Goal: Task Accomplishment & Management: Manage account settings

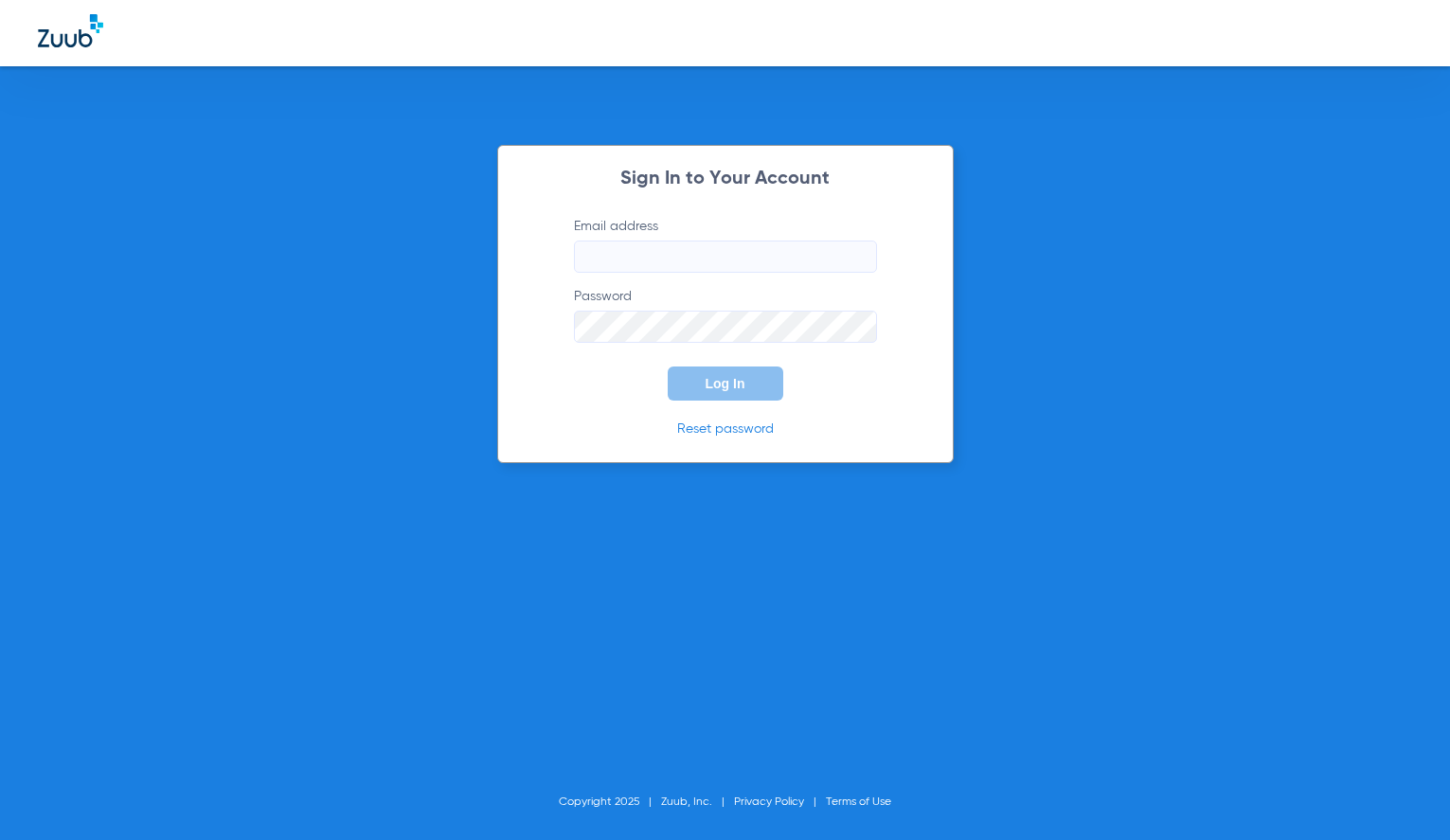
click at [596, 263] on input "Email address" at bounding box center [725, 256] width 303 height 32
type input "[PERSON_NAME][EMAIL_ADDRESS][DOMAIN_NAME]"
click at [668, 367] on button "Log In" at bounding box center [725, 384] width 116 height 34
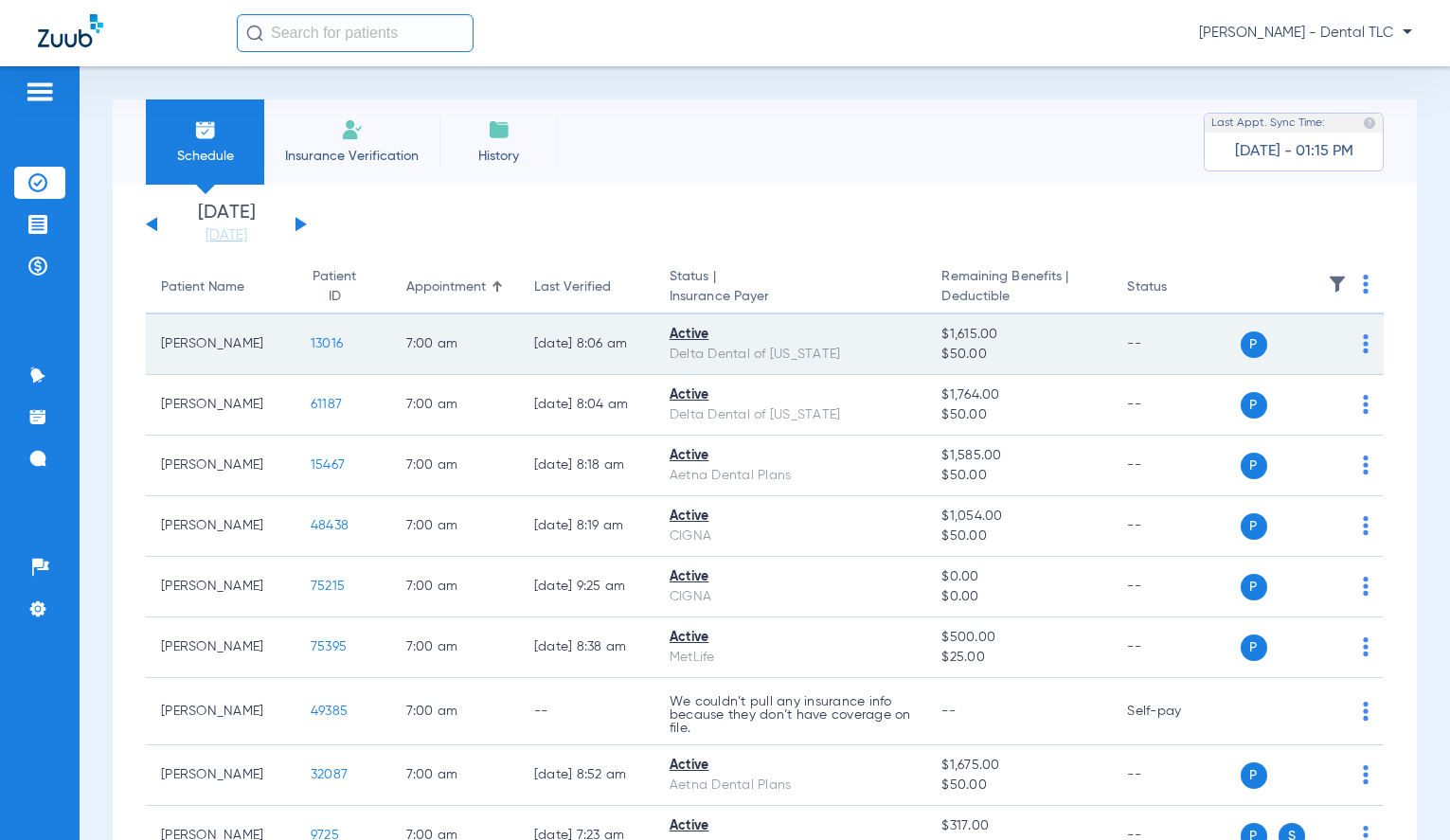
click at [311, 348] on span "13016" at bounding box center [327, 343] width 32 height 13
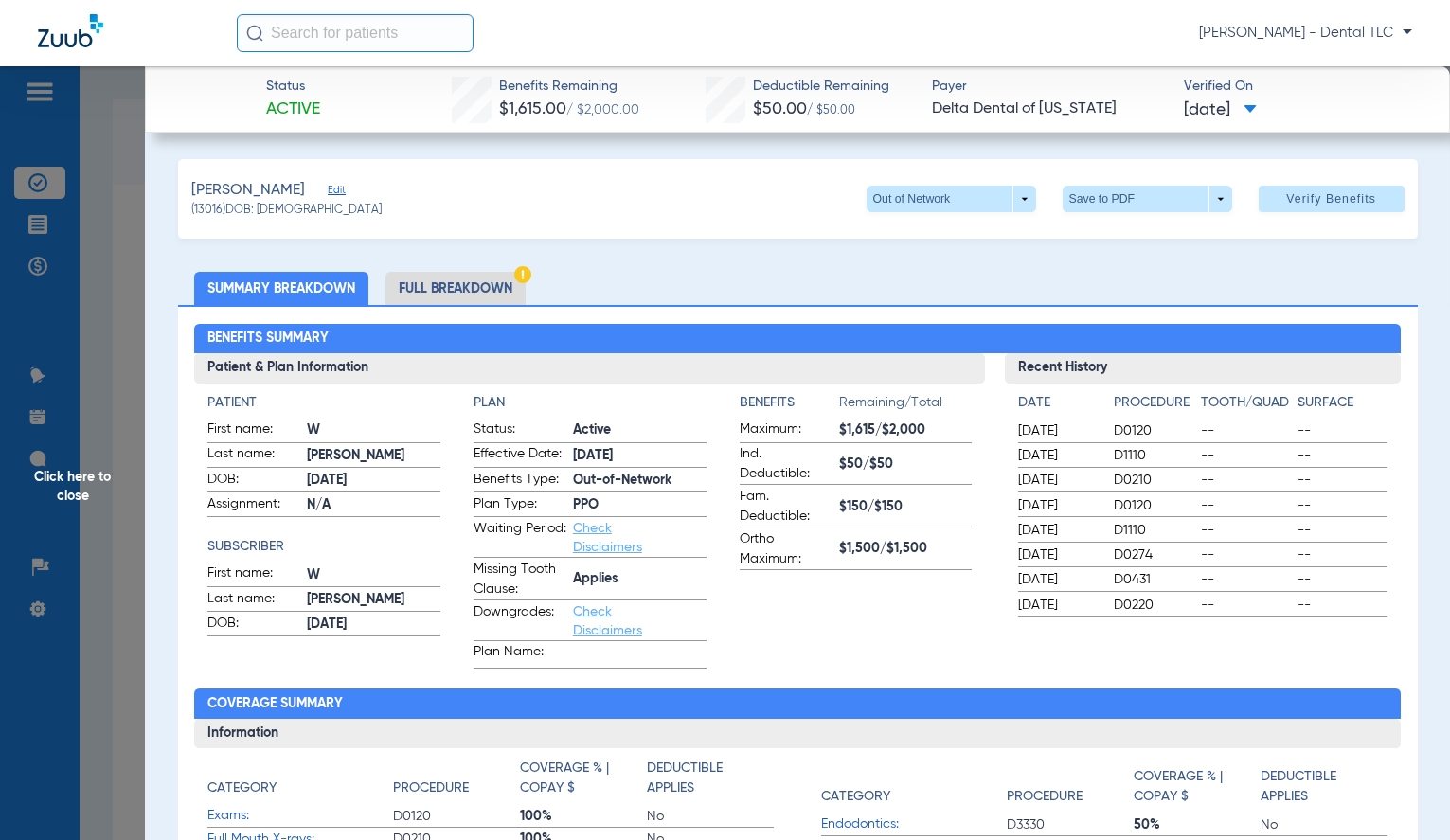
click at [90, 470] on span "Click here to close" at bounding box center [72, 486] width 145 height 840
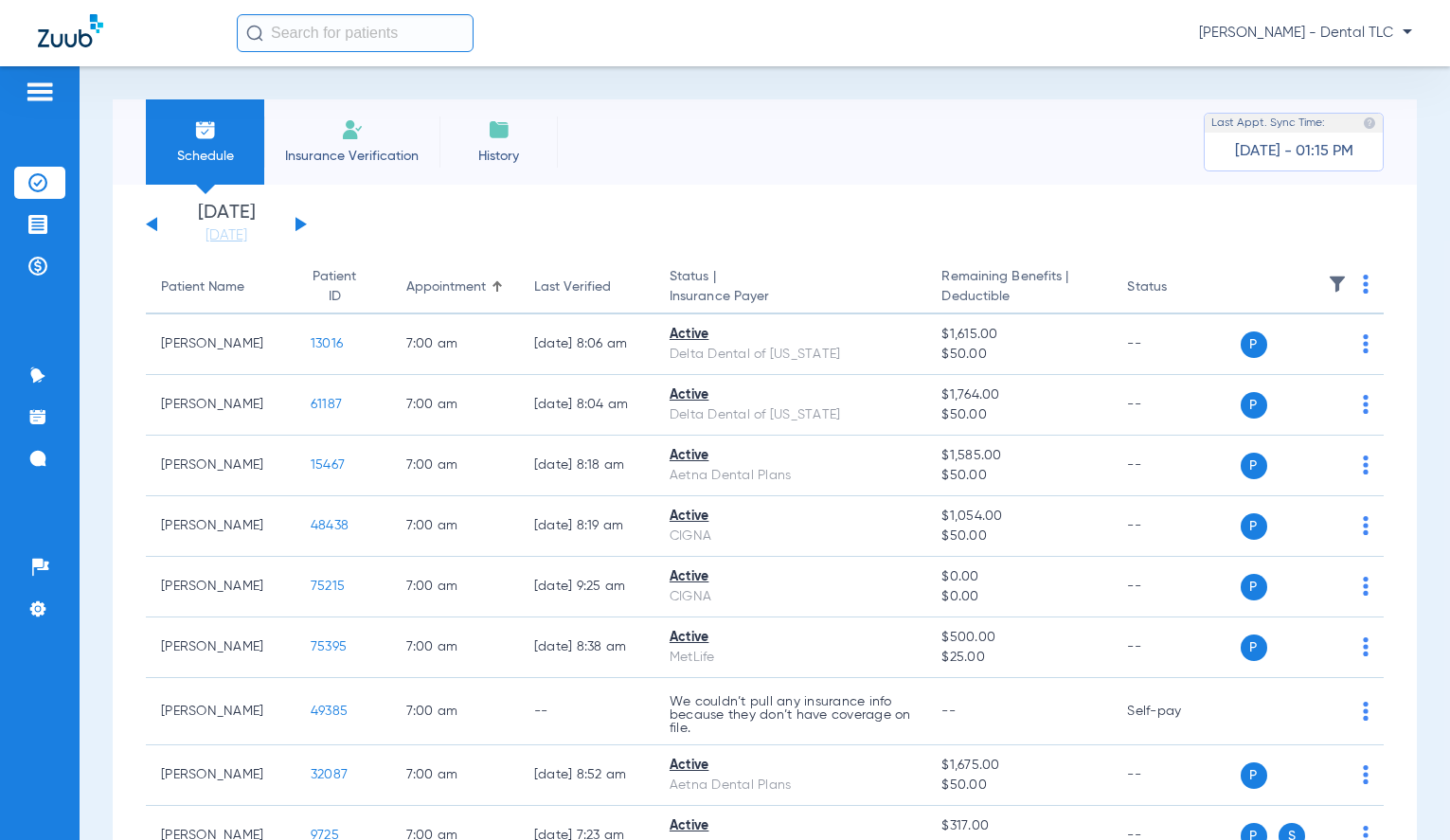
click at [354, 37] on input "text" at bounding box center [356, 33] width 237 height 38
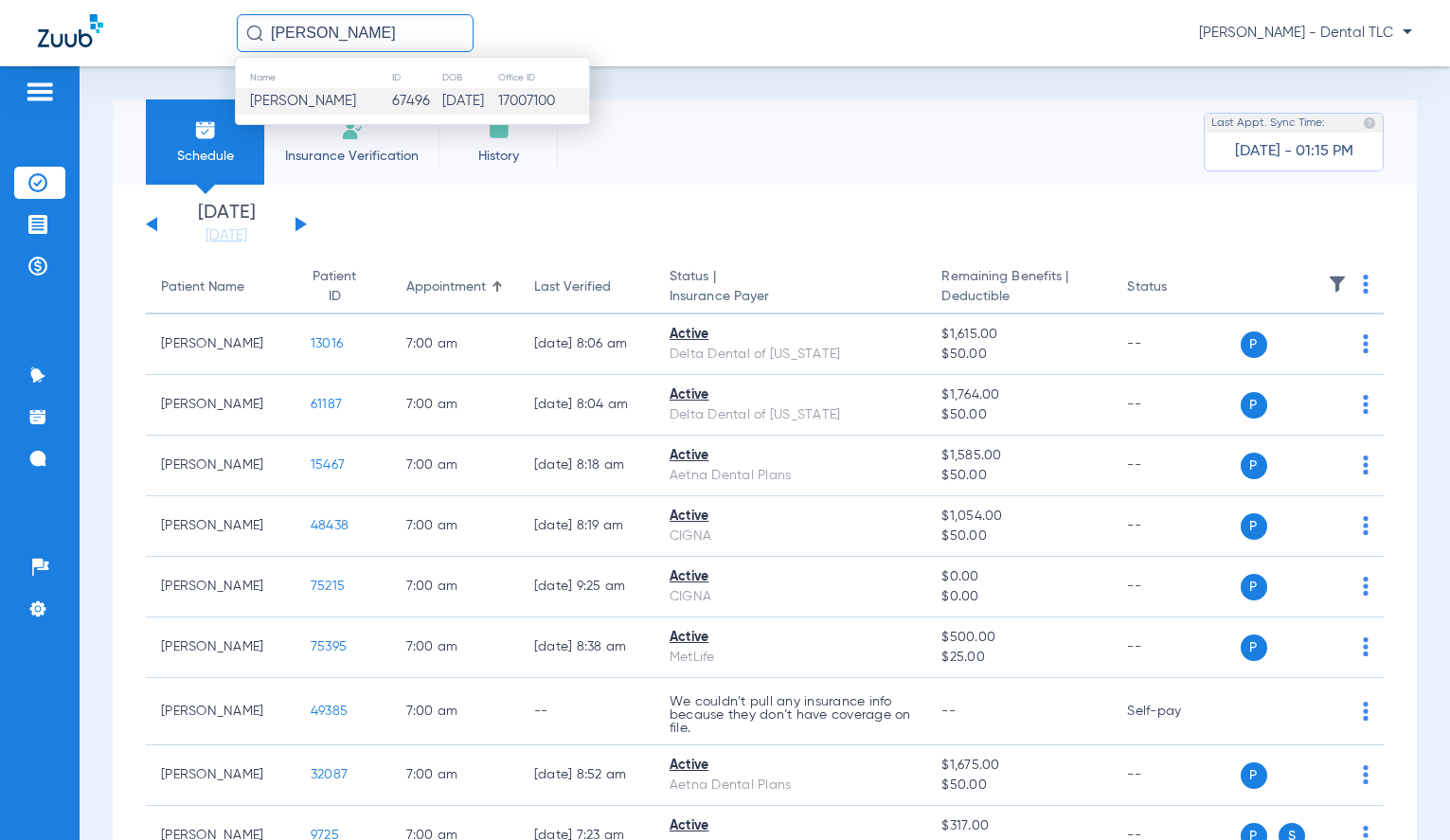
type input "[PERSON_NAME]"
click at [348, 101] on span "[PERSON_NAME]" at bounding box center [303, 101] width 106 height 14
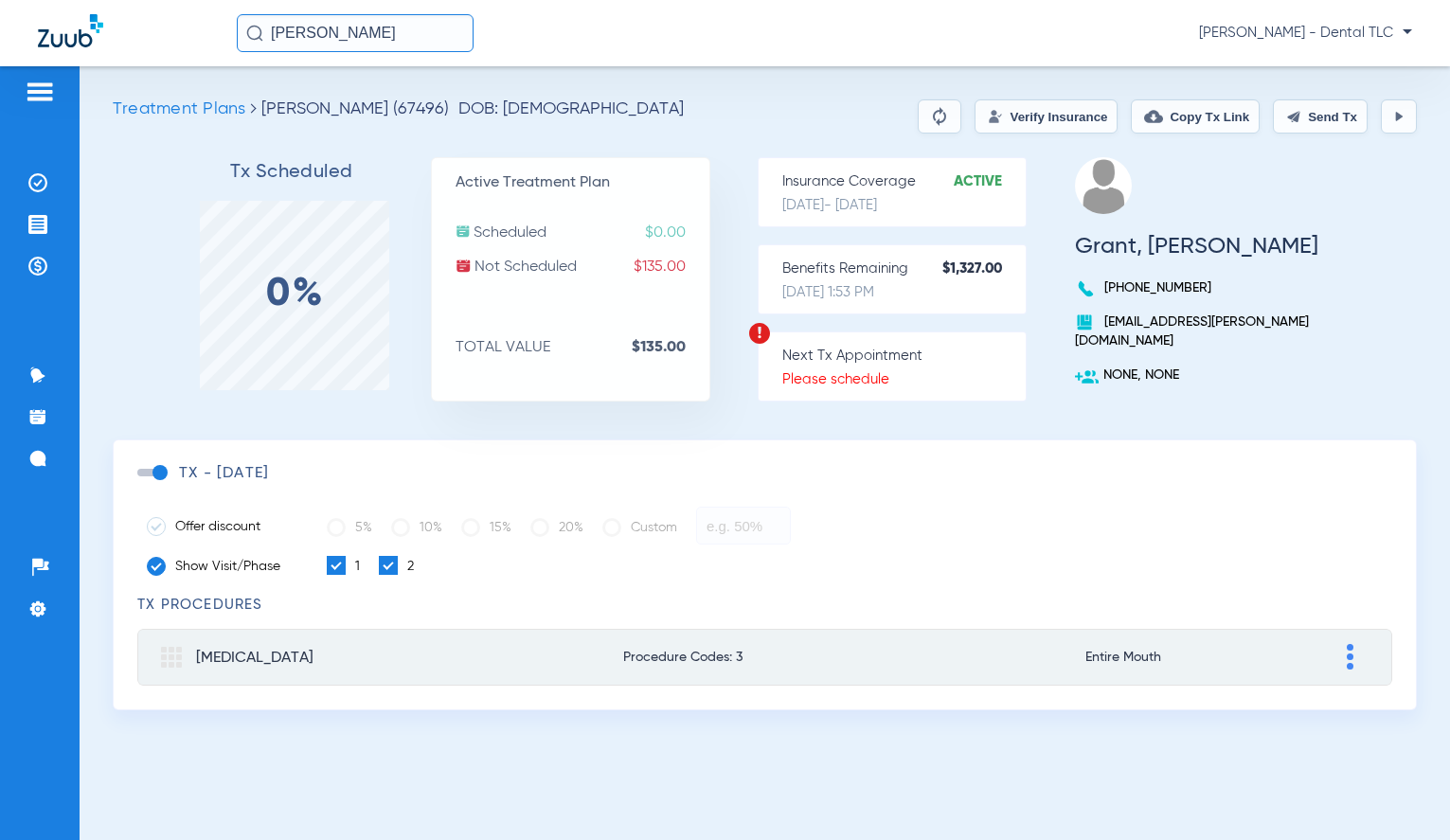
click at [1358, 657] on button at bounding box center [1350, 657] width 21 height 29
type input "[MEDICAL_DATA]"
type input "0.00"
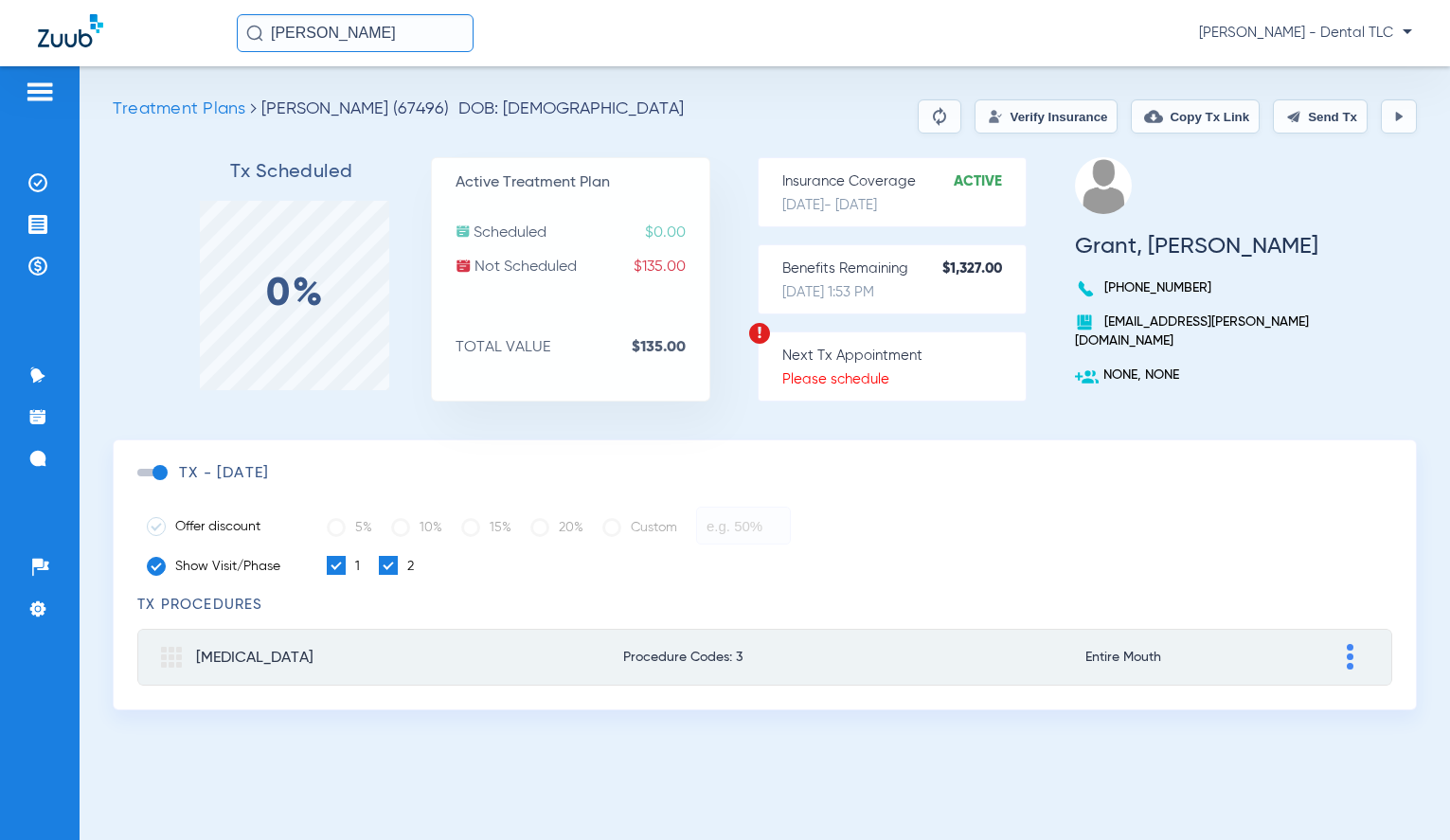
type input "0.00"
type input "135.00"
type input "0.00"
type input "135.00"
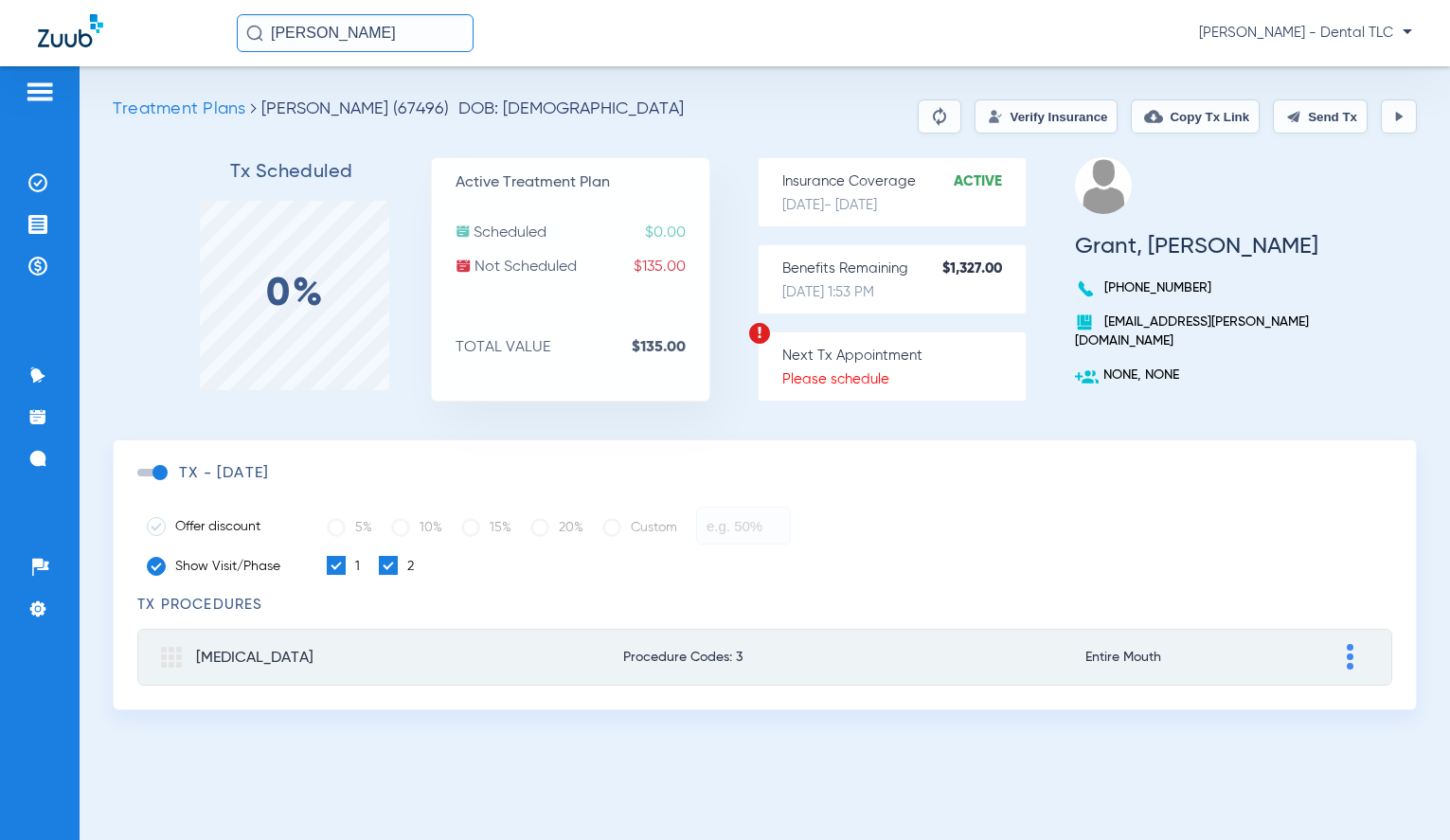
type input "0.00"
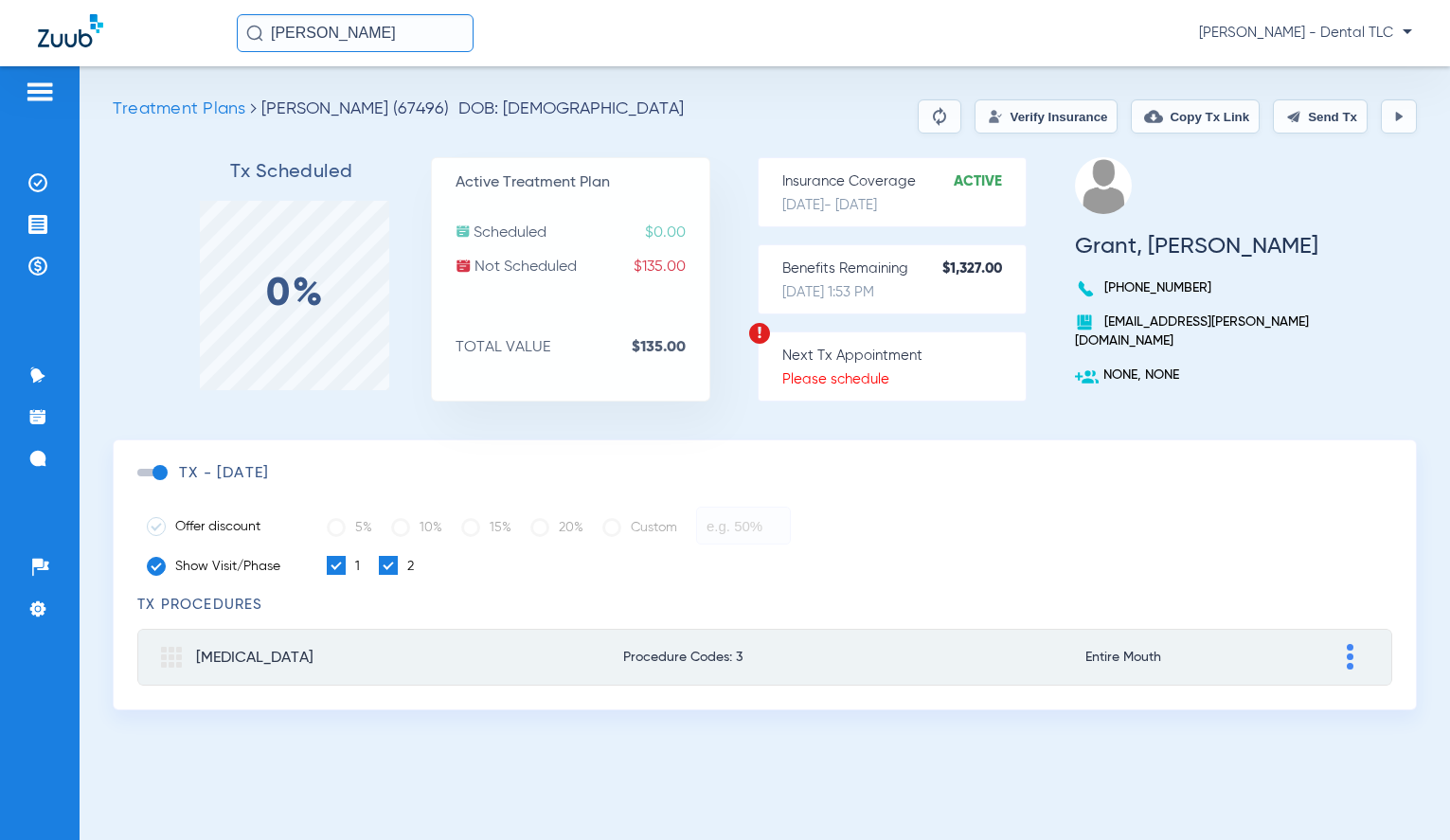
type input "0.00"
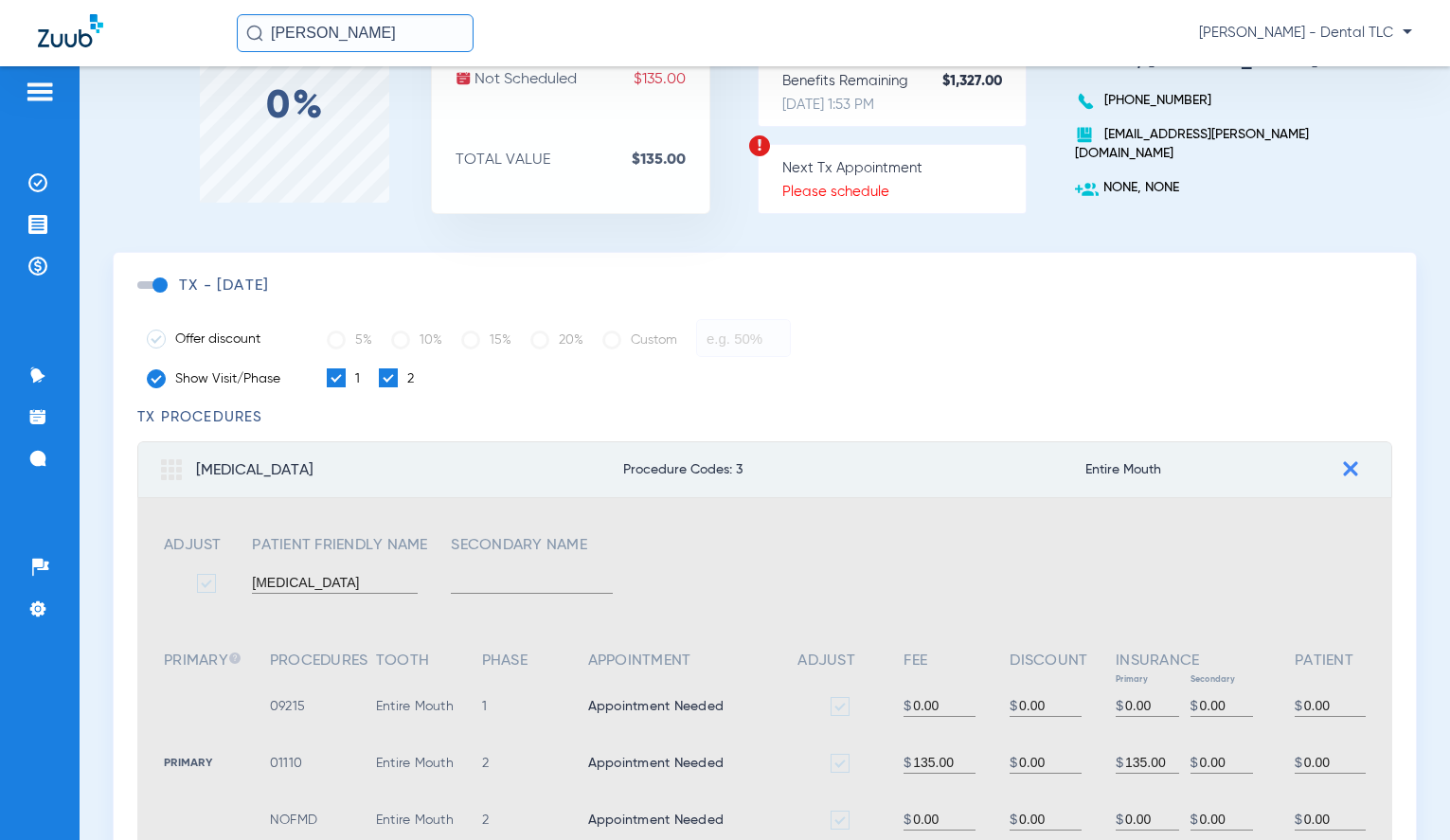
scroll to position [121, 0]
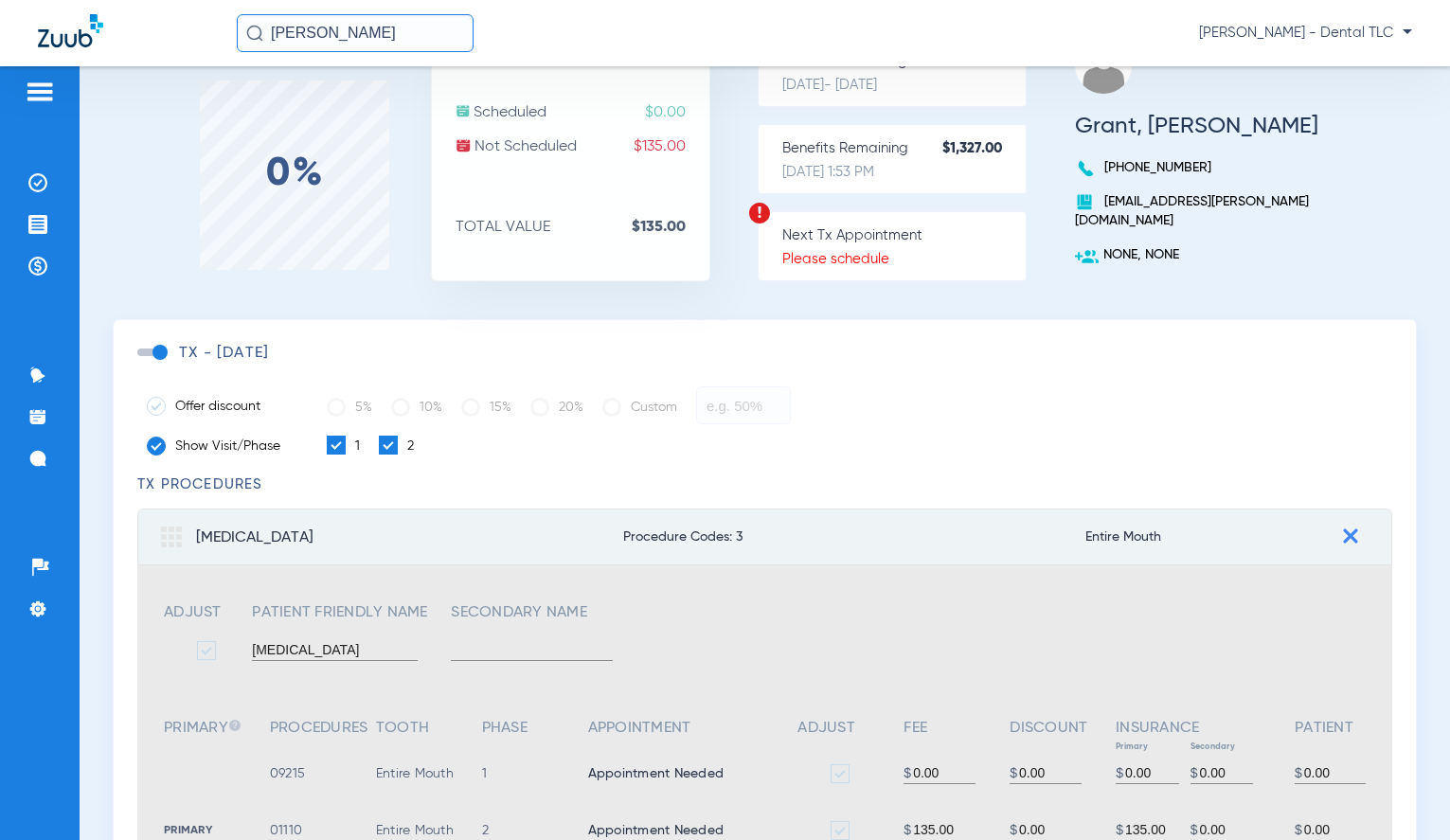
click at [1343, 536] on img at bounding box center [1350, 535] width 15 height 15
